Goal: Transaction & Acquisition: Purchase product/service

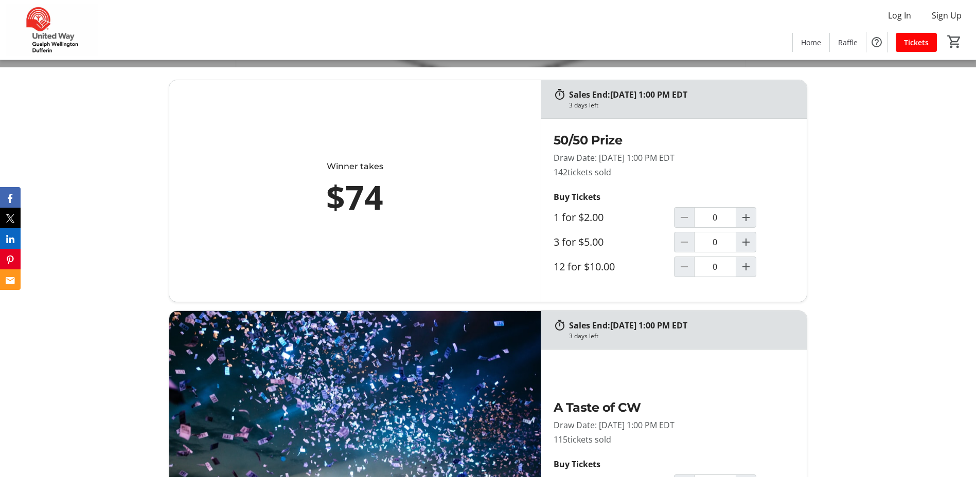
scroll to position [412, 0]
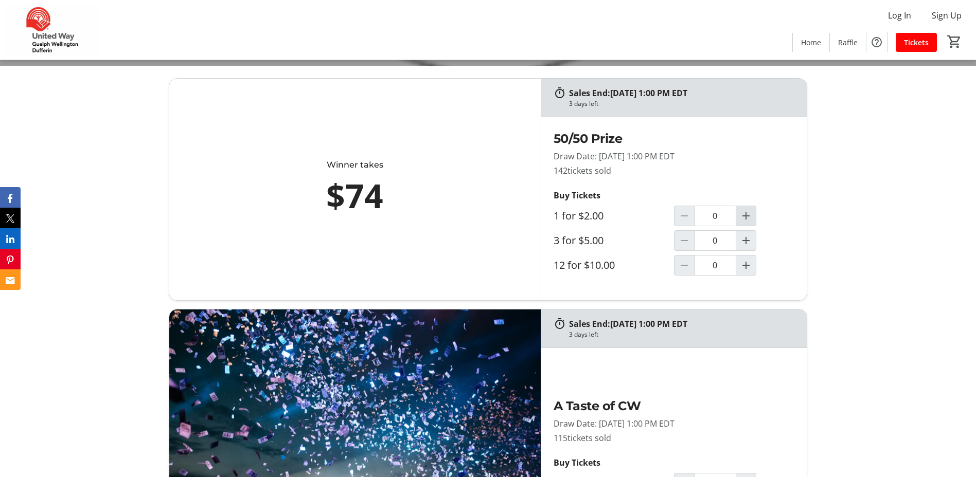
click at [746, 219] on mat-icon "Increment by one" at bounding box center [746, 216] width 12 height 12
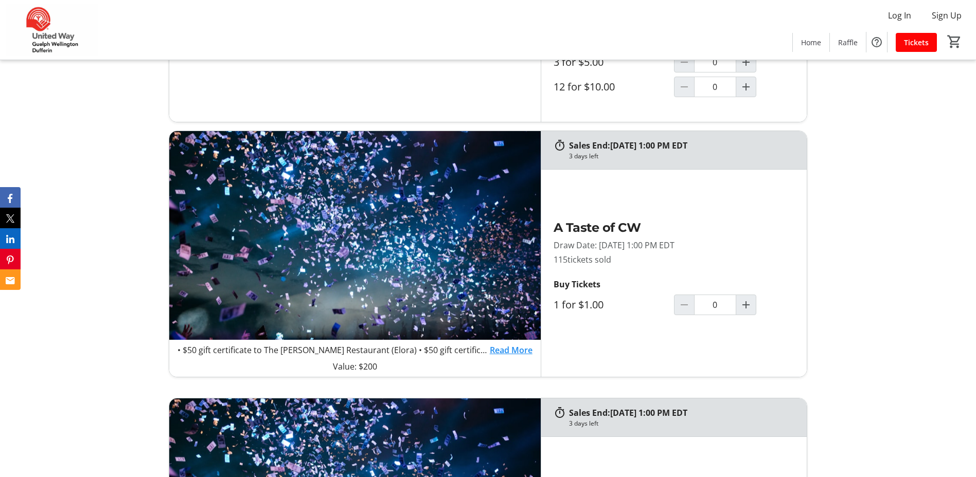
type input "1"
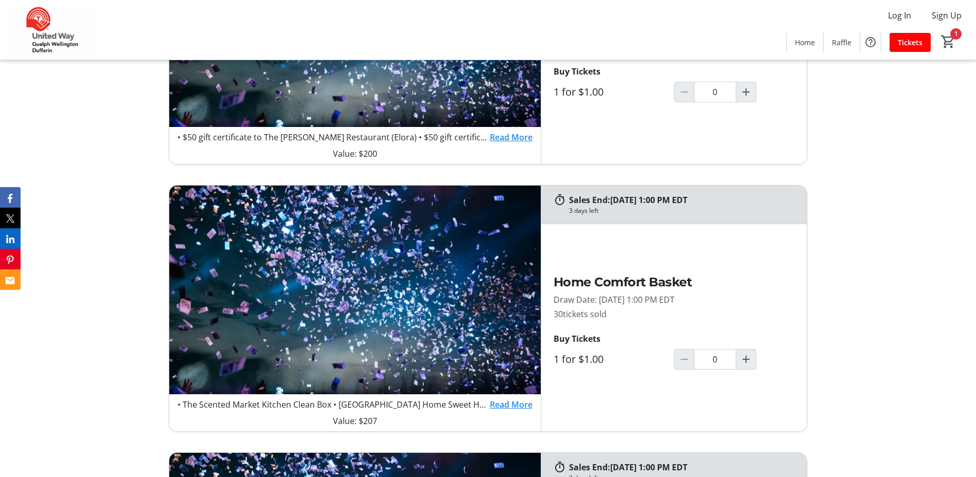
scroll to position [823, 0]
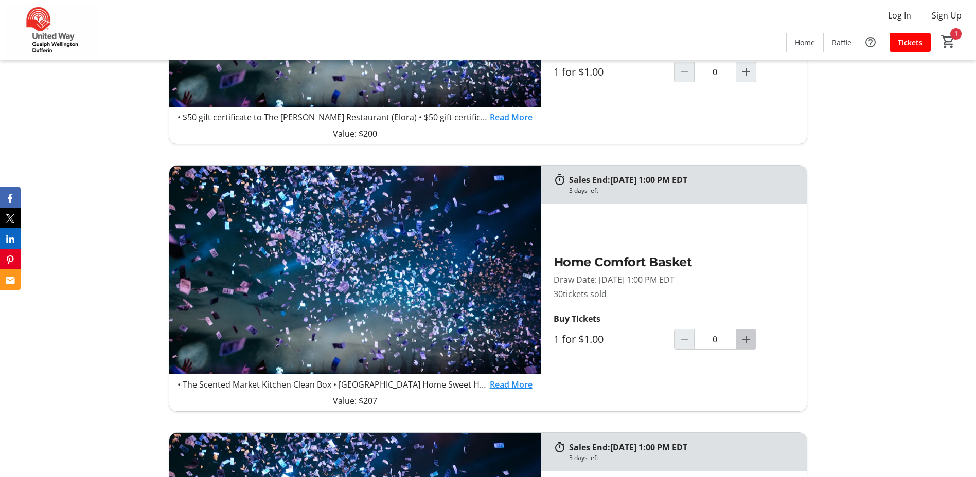
click at [747, 339] on mat-icon "Increment by one" at bounding box center [746, 339] width 12 height 12
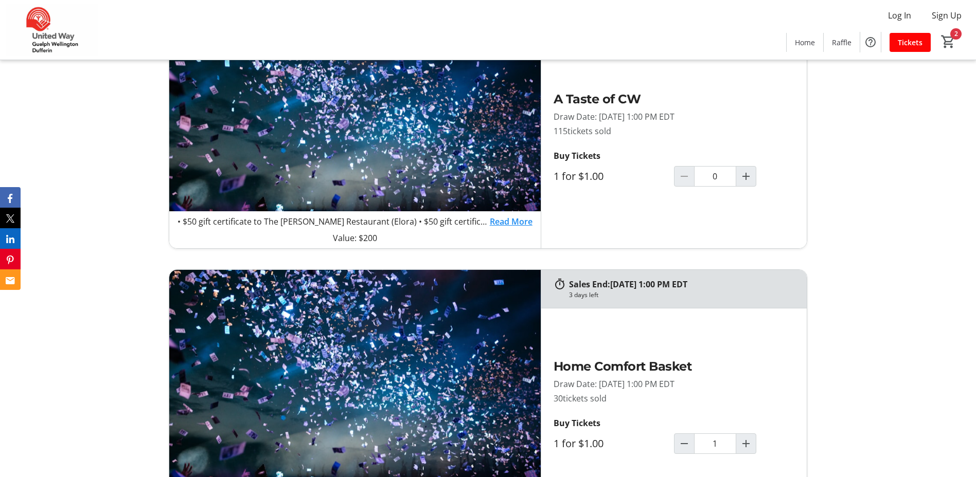
scroll to position [772, 0]
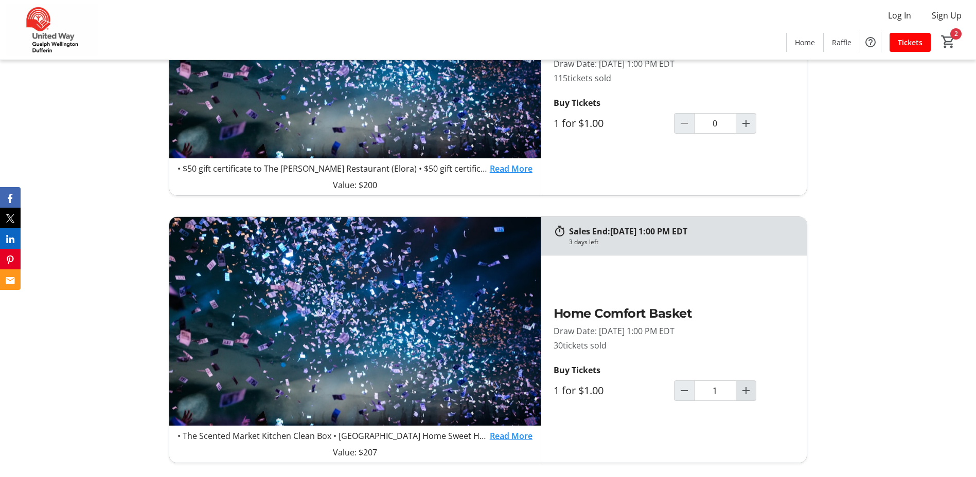
click at [751, 393] on mat-icon "Increment by one" at bounding box center [746, 391] width 12 height 12
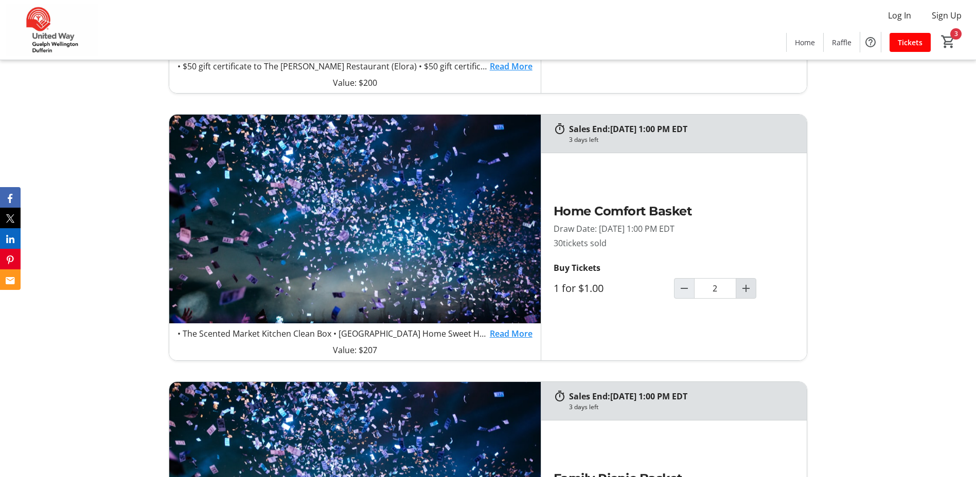
scroll to position [875, 0]
click at [748, 287] on mat-icon "Increment by one" at bounding box center [746, 288] width 12 height 12
type input "3"
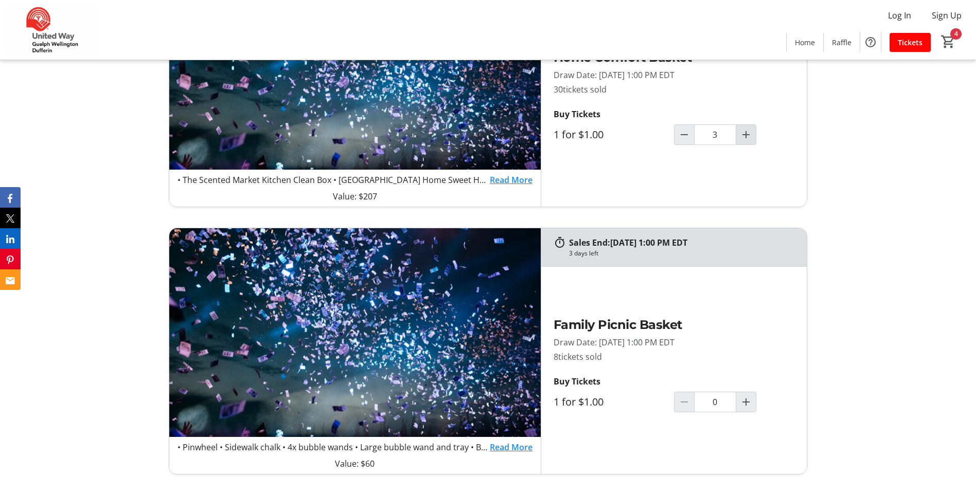
scroll to position [1286, 0]
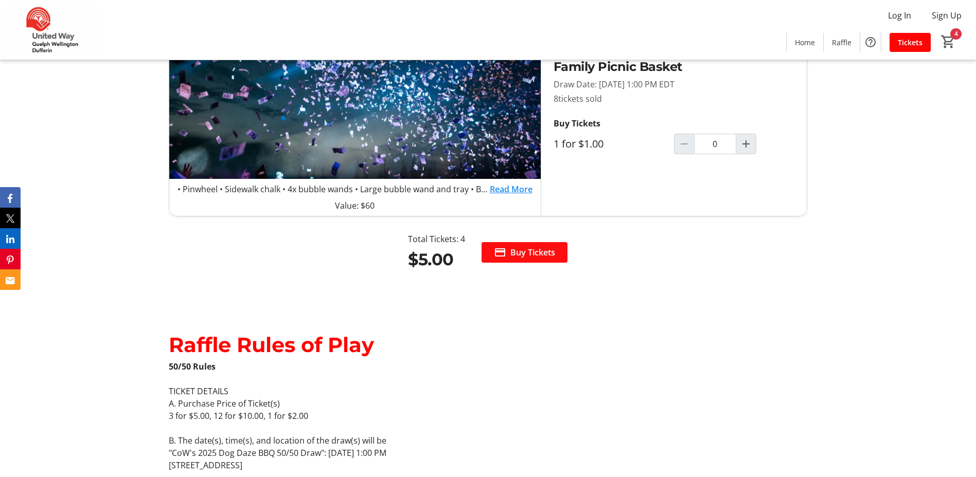
click at [512, 248] on span "Buy Tickets" at bounding box center [532, 252] width 45 height 12
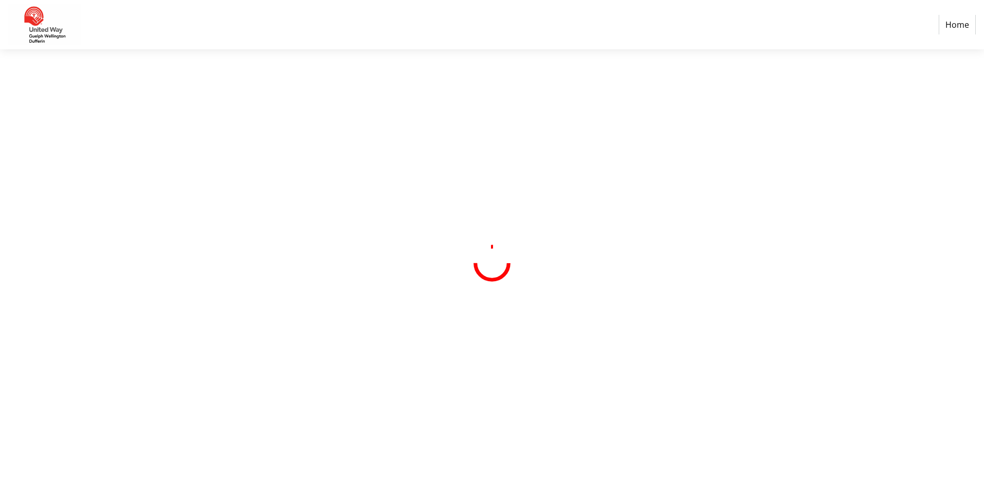
select select "CA"
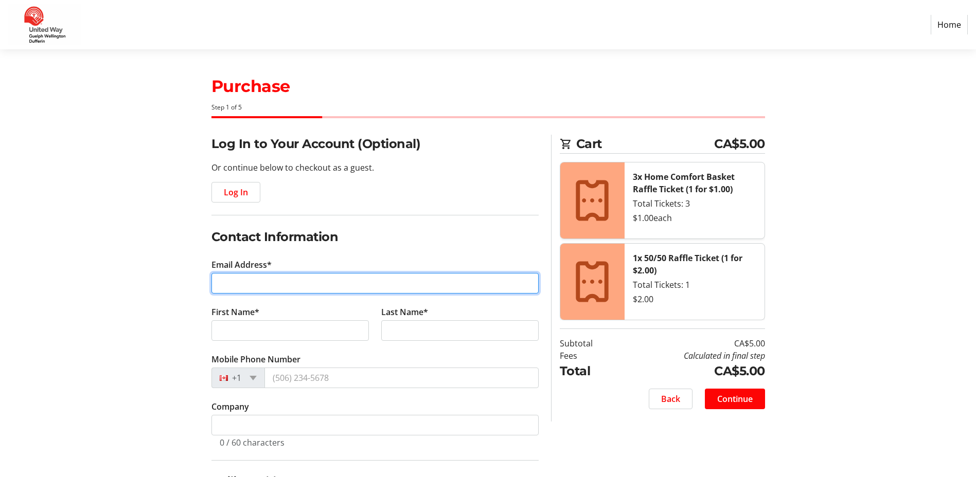
click at [308, 277] on input "Email Address*" at bounding box center [374, 283] width 327 height 21
type input "[EMAIL_ADDRESS][DOMAIN_NAME]"
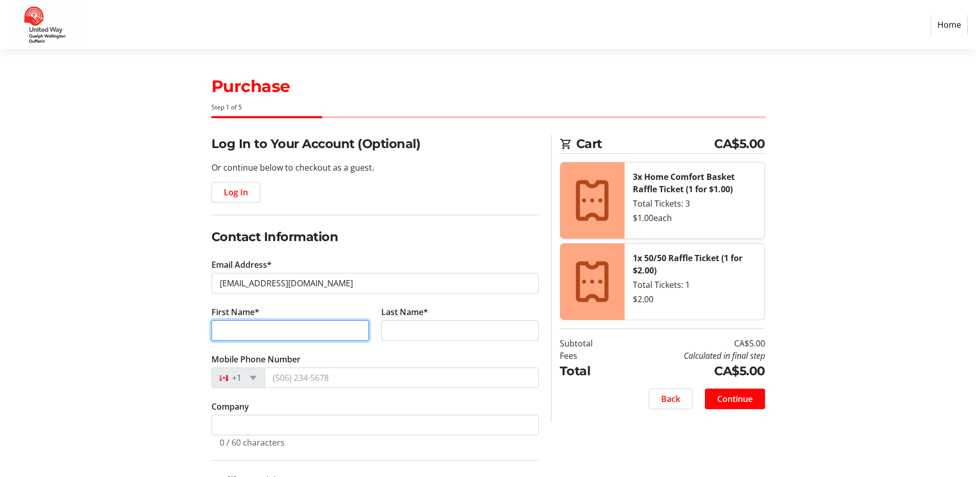
type input "[PERSON_NAME]"
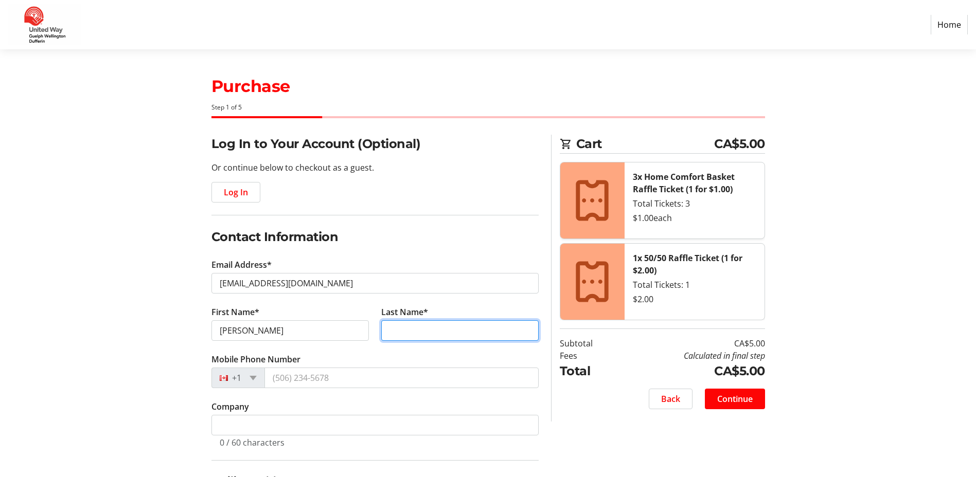
type input "[PERSON_NAME]"
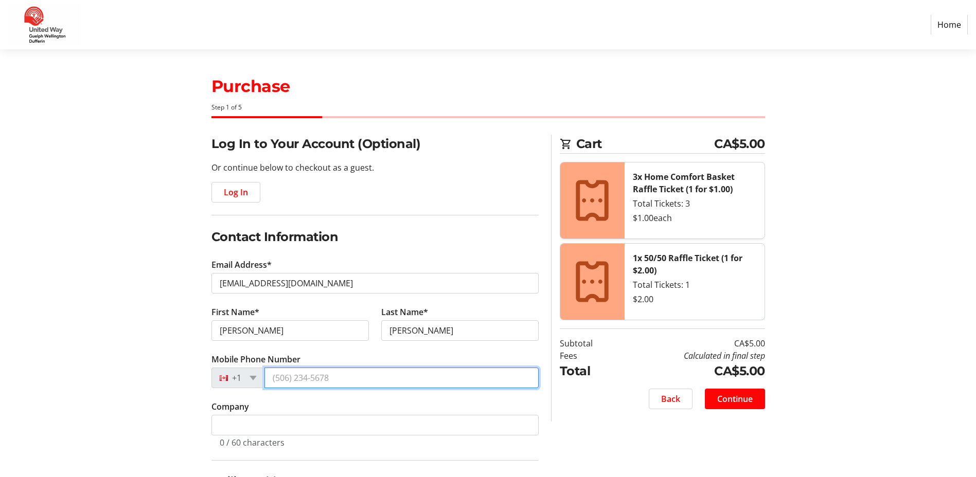
type input "[PHONE_NUMBER]"
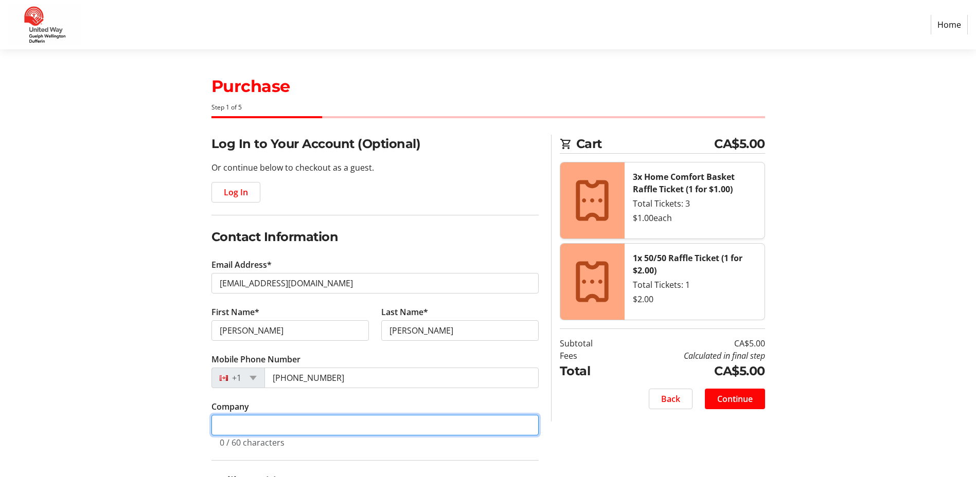
type input "County of [GEOGRAPHIC_DATA]"
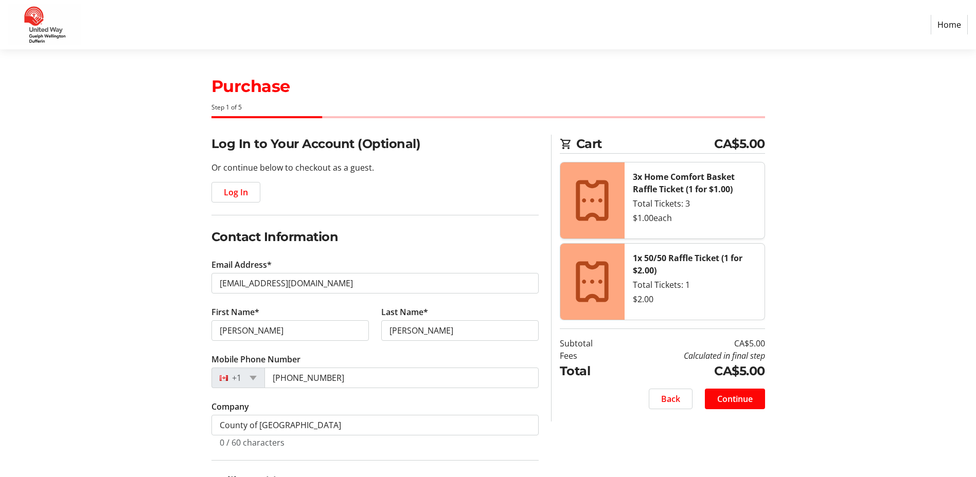
type input "38 [PERSON_NAME]"
type input "Guelph"
select select "ON"
type input "N1L0C2"
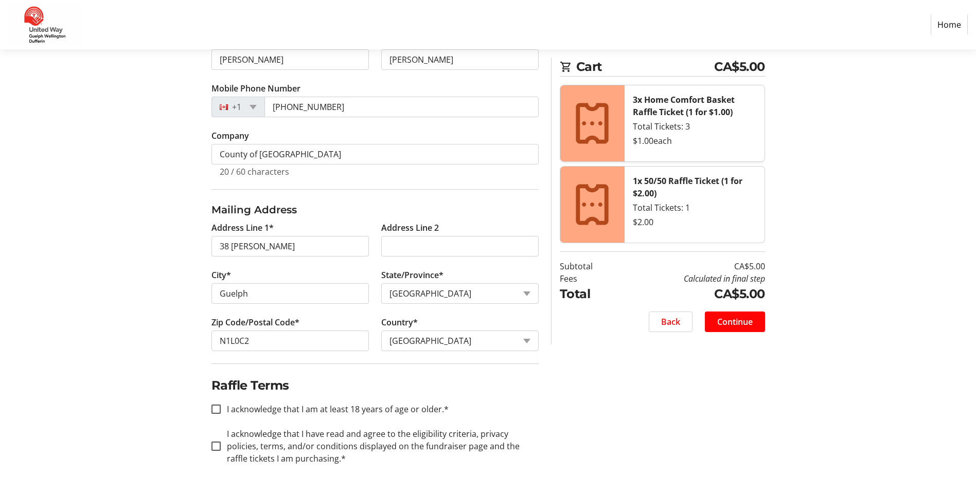
scroll to position [283, 0]
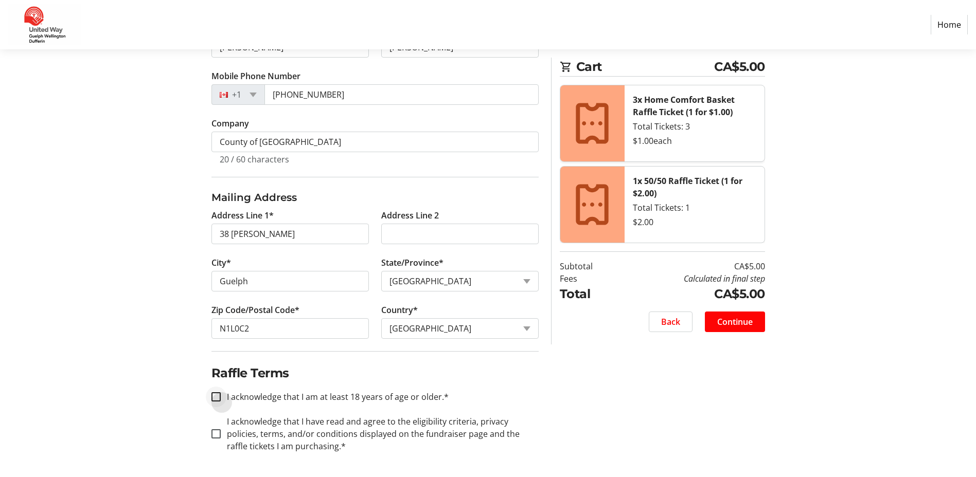
click at [221, 396] on div at bounding box center [216, 397] width 25 height 25
checkbox input "true"
click at [218, 433] on input "I acknowledge that I have read and agree to the eligibility criteria, privacy p…" at bounding box center [215, 434] width 9 height 9
checkbox input "true"
click at [720, 321] on span "Continue" at bounding box center [734, 322] width 35 height 12
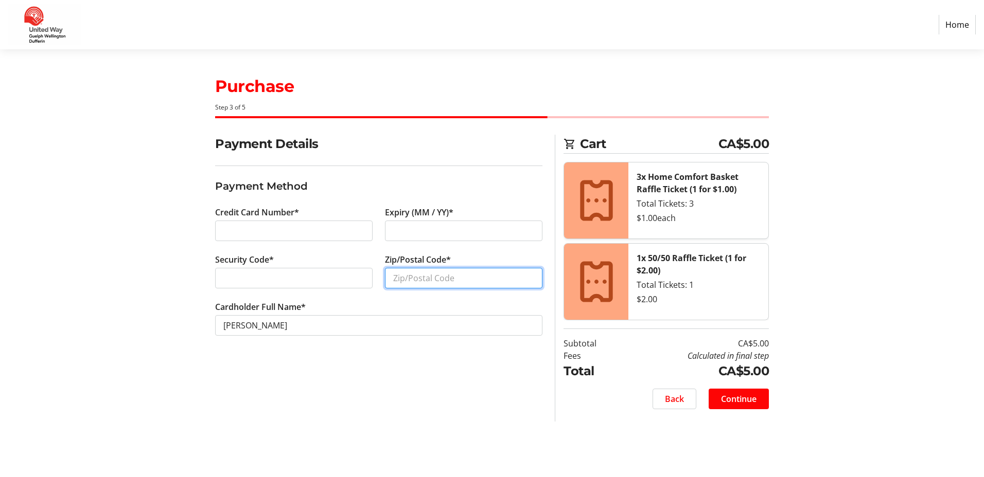
click at [411, 278] on input "Zip/Postal Code*" at bounding box center [463, 278] width 157 height 21
type input "N1L 0C2"
click at [749, 402] on span "Continue" at bounding box center [738, 399] width 35 height 12
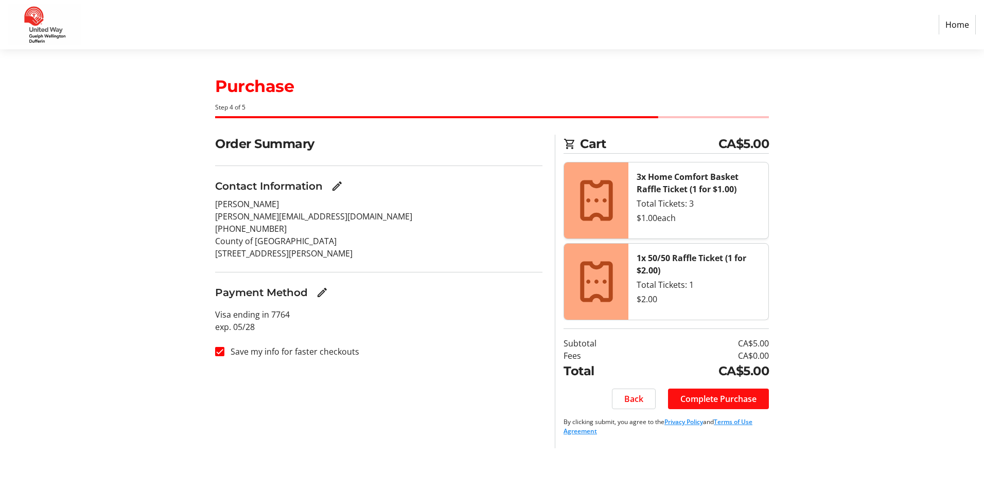
click at [691, 399] on span "Complete Purchase" at bounding box center [718, 399] width 76 height 12
